Goal: Task Accomplishment & Management: Use online tool/utility

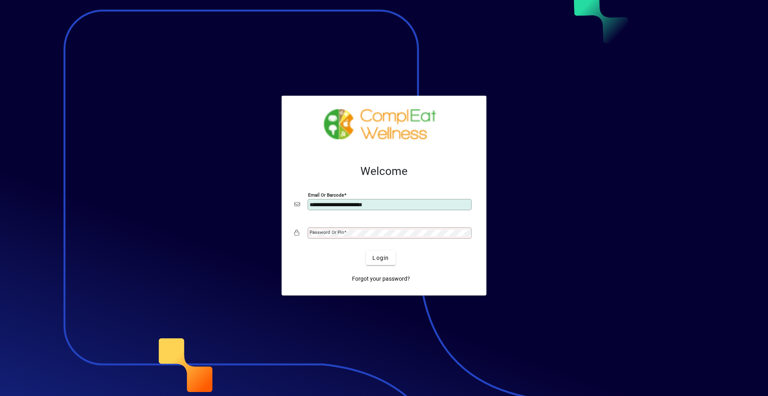
type input "**********"
click at [370, 254] on span "submit" at bounding box center [380, 257] width 29 height 19
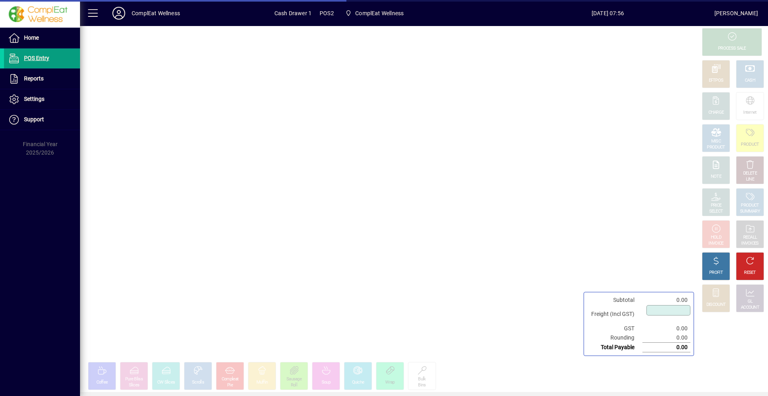
type input "****"
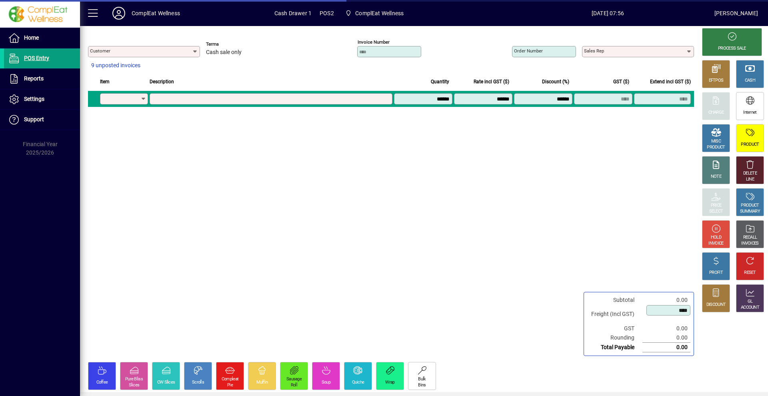
type input "**********"
